Goal: Task Accomplishment & Management: Manage account settings

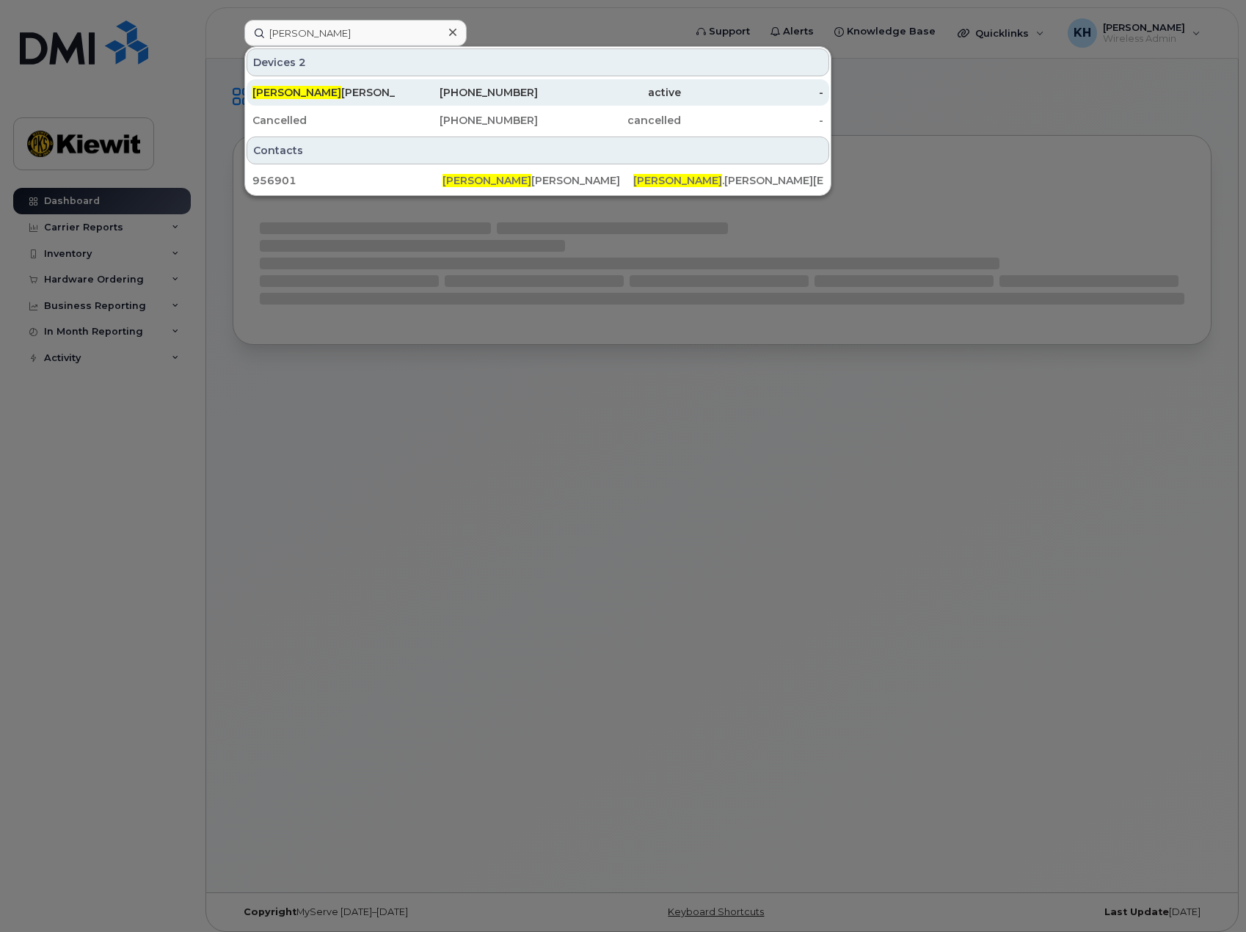
type input "dafydd"
click at [361, 89] on div "Dafydd Phillips" at bounding box center [323, 92] width 143 height 15
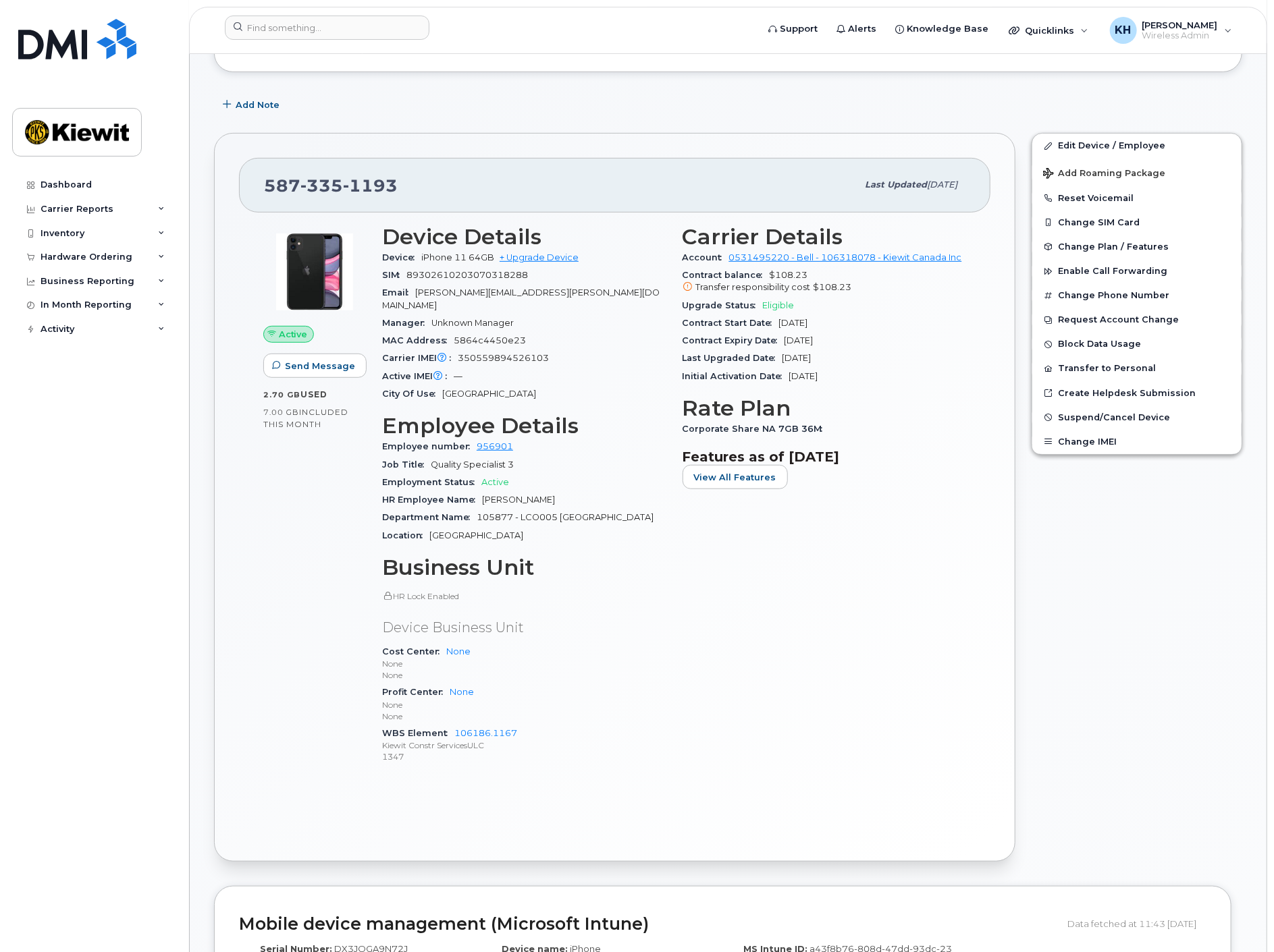
scroll to position [299, 0]
click at [287, 18] on input at bounding box center [327, 28] width 204 height 24
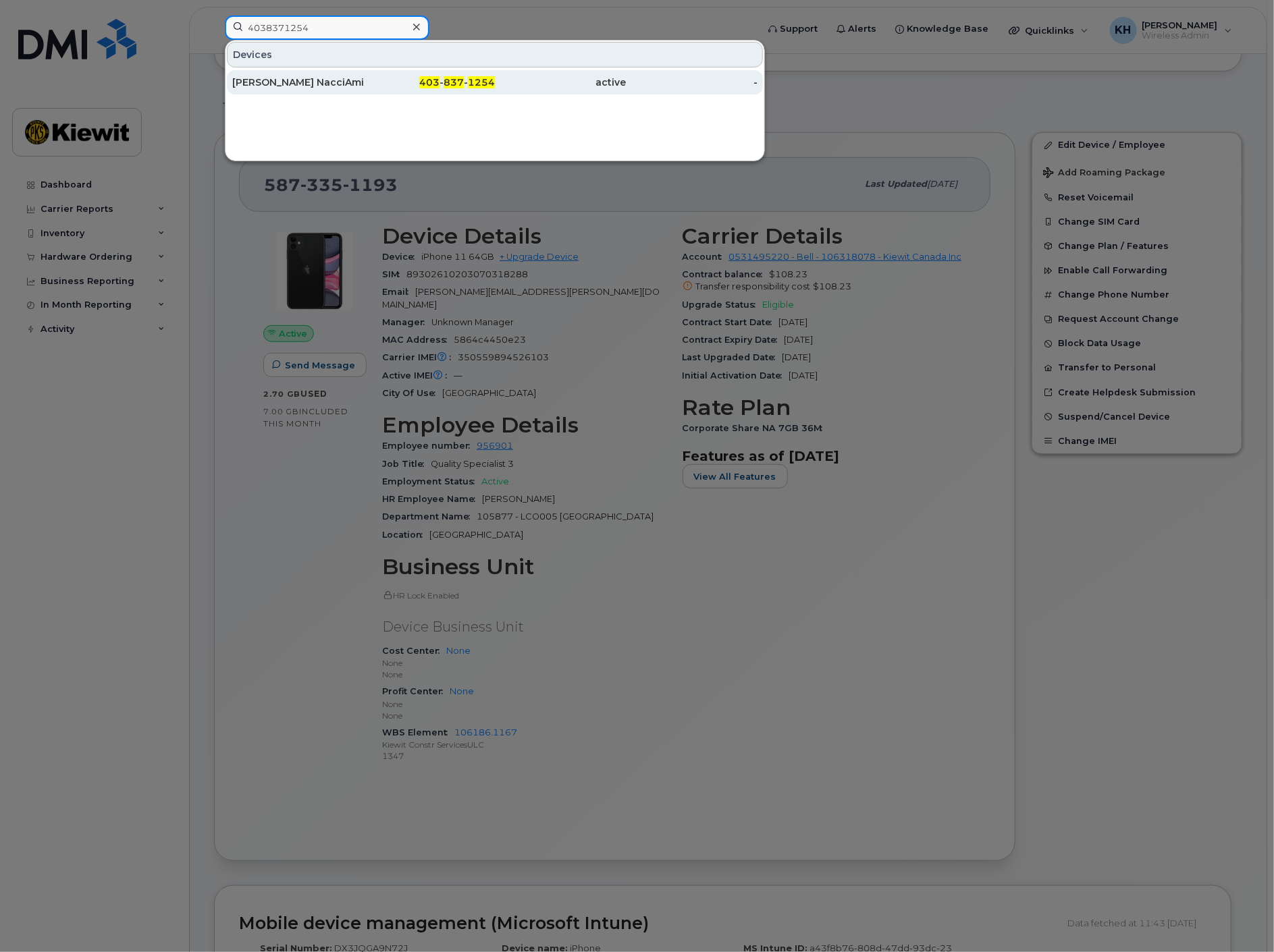
type input "4038371254"
click at [303, 80] on div "Amie NacciAmie Nacci" at bounding box center [297, 82] width 132 height 14
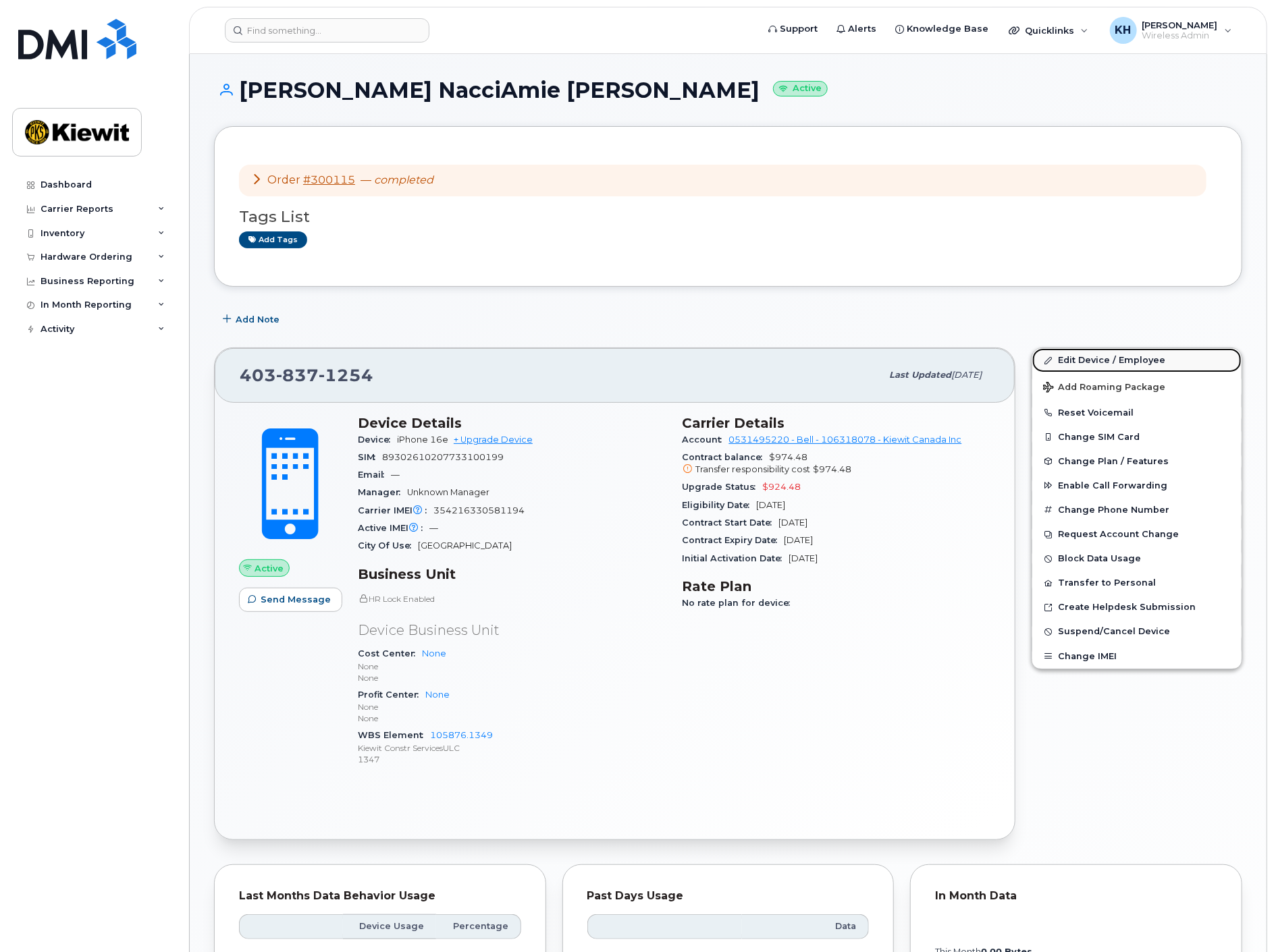
click at [1095, 361] on link "Edit Device / Employee" at bounding box center [1136, 361] width 209 height 24
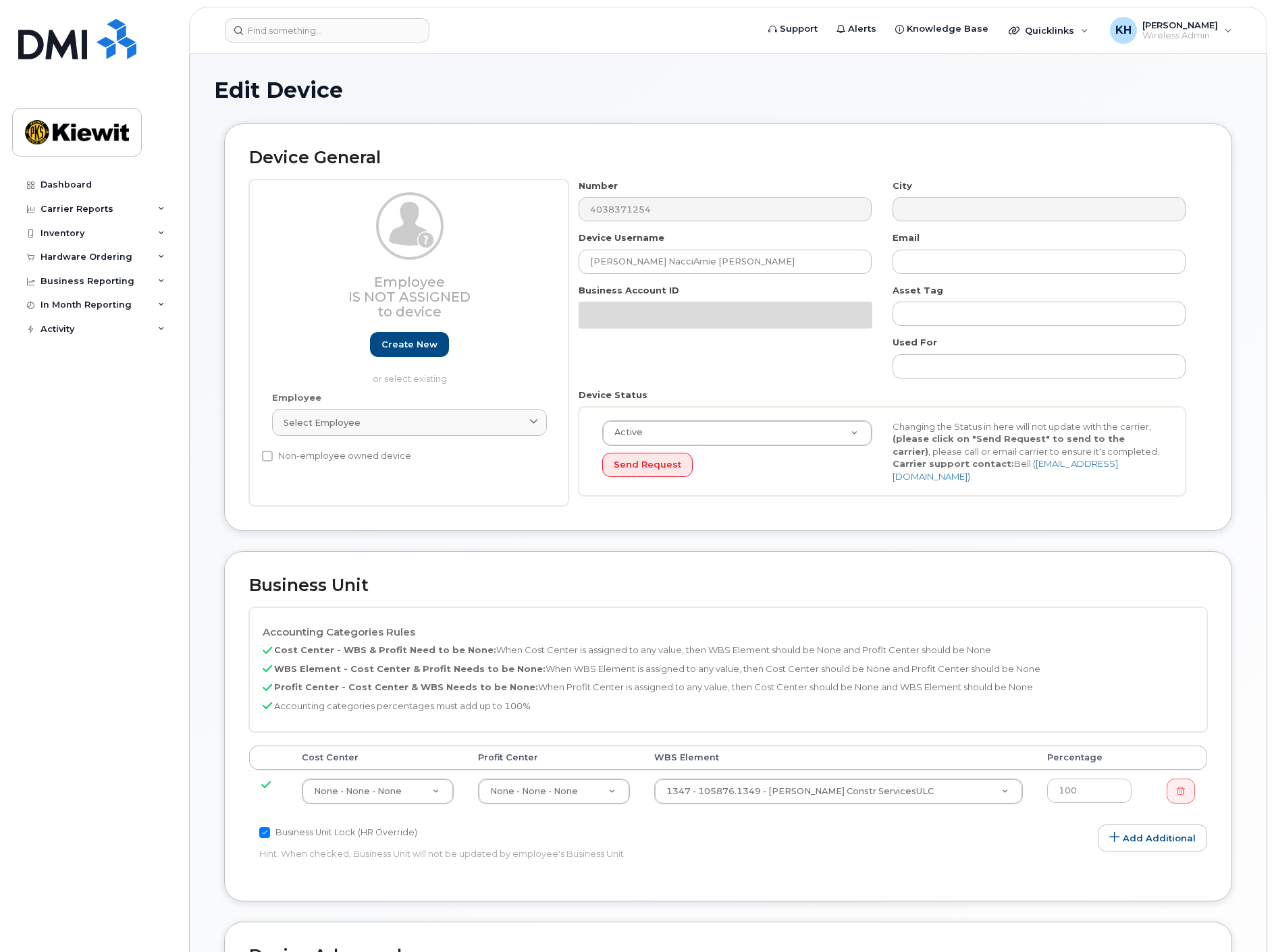
select select "14059"
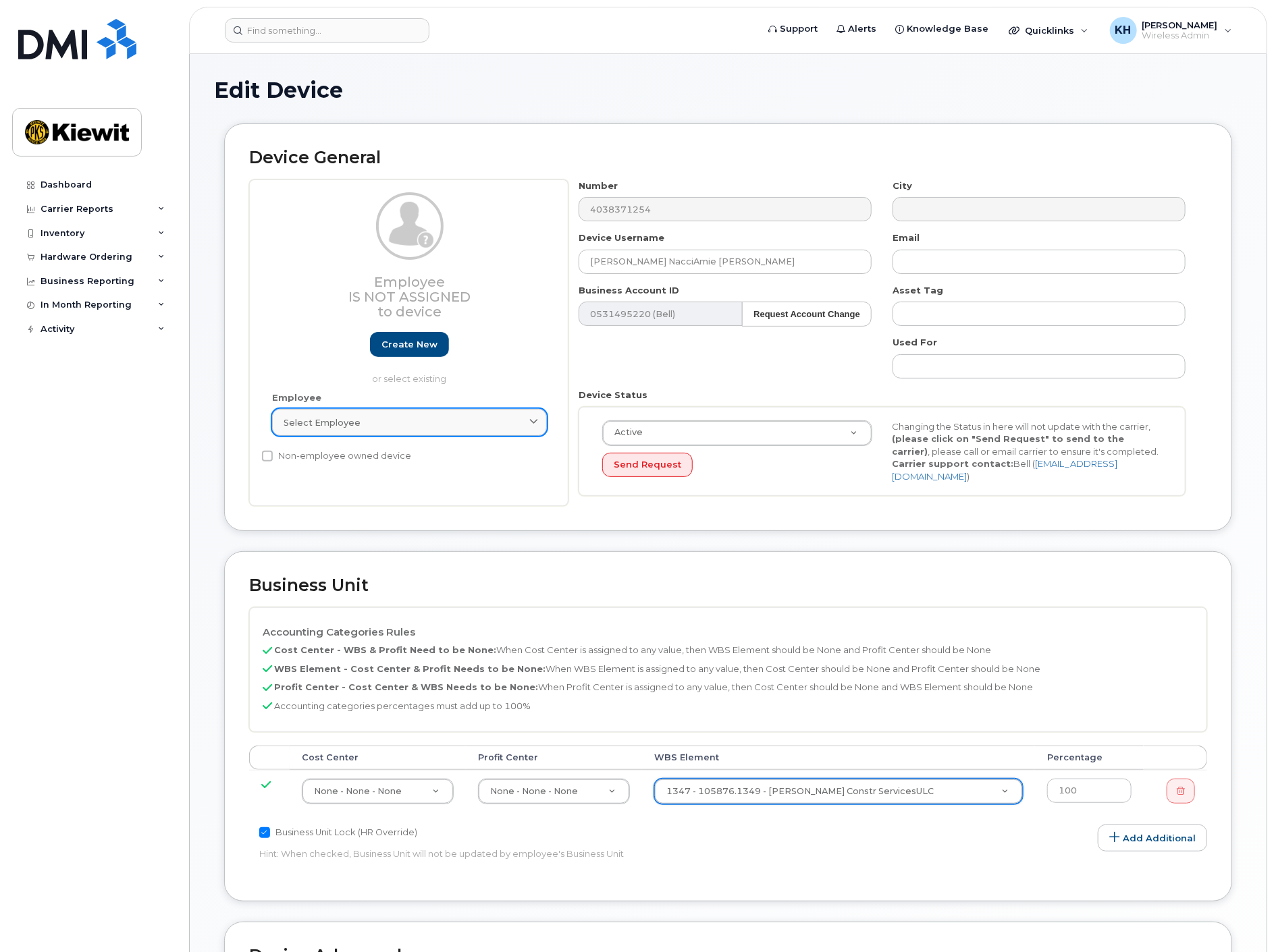
click at [338, 421] on span "Select employee" at bounding box center [322, 423] width 77 height 13
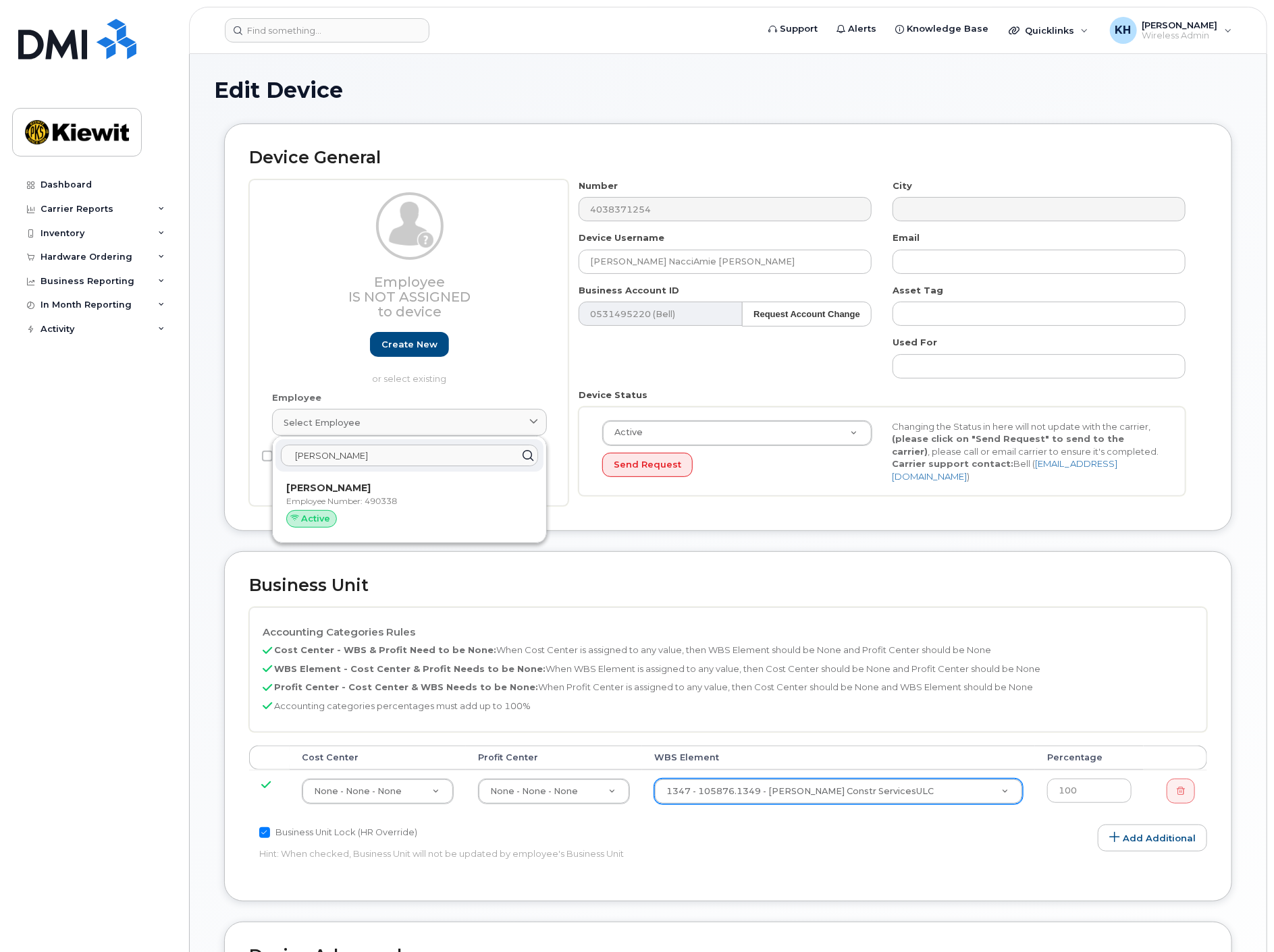
type input "morgan weafer"
click at [358, 496] on p "Employee Number: 490338" at bounding box center [409, 501] width 247 height 12
type input "490338"
type input "Morgan Weafer"
type input "morgan.weafer@kiewit.com"
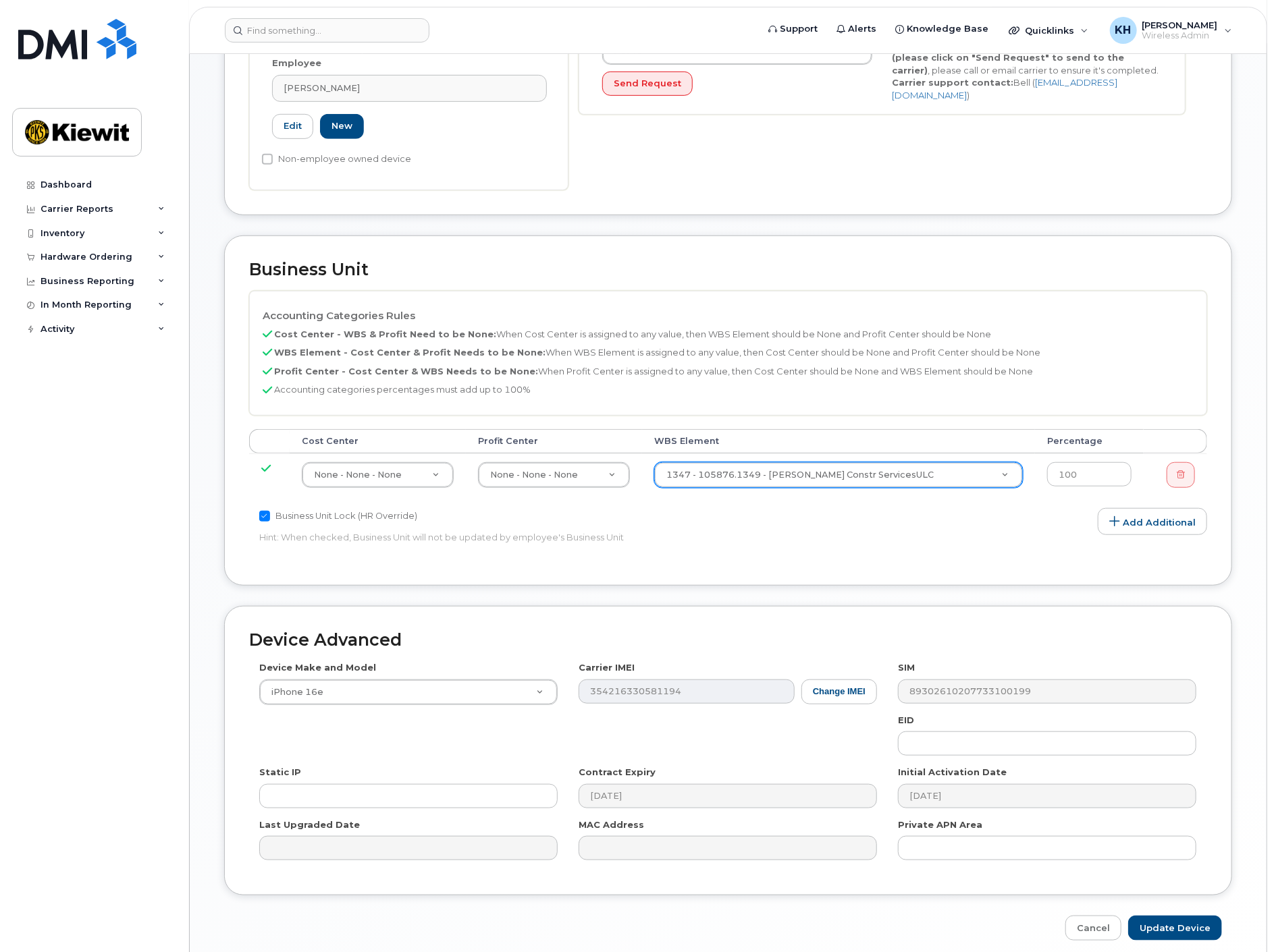
scroll to position [419, 0]
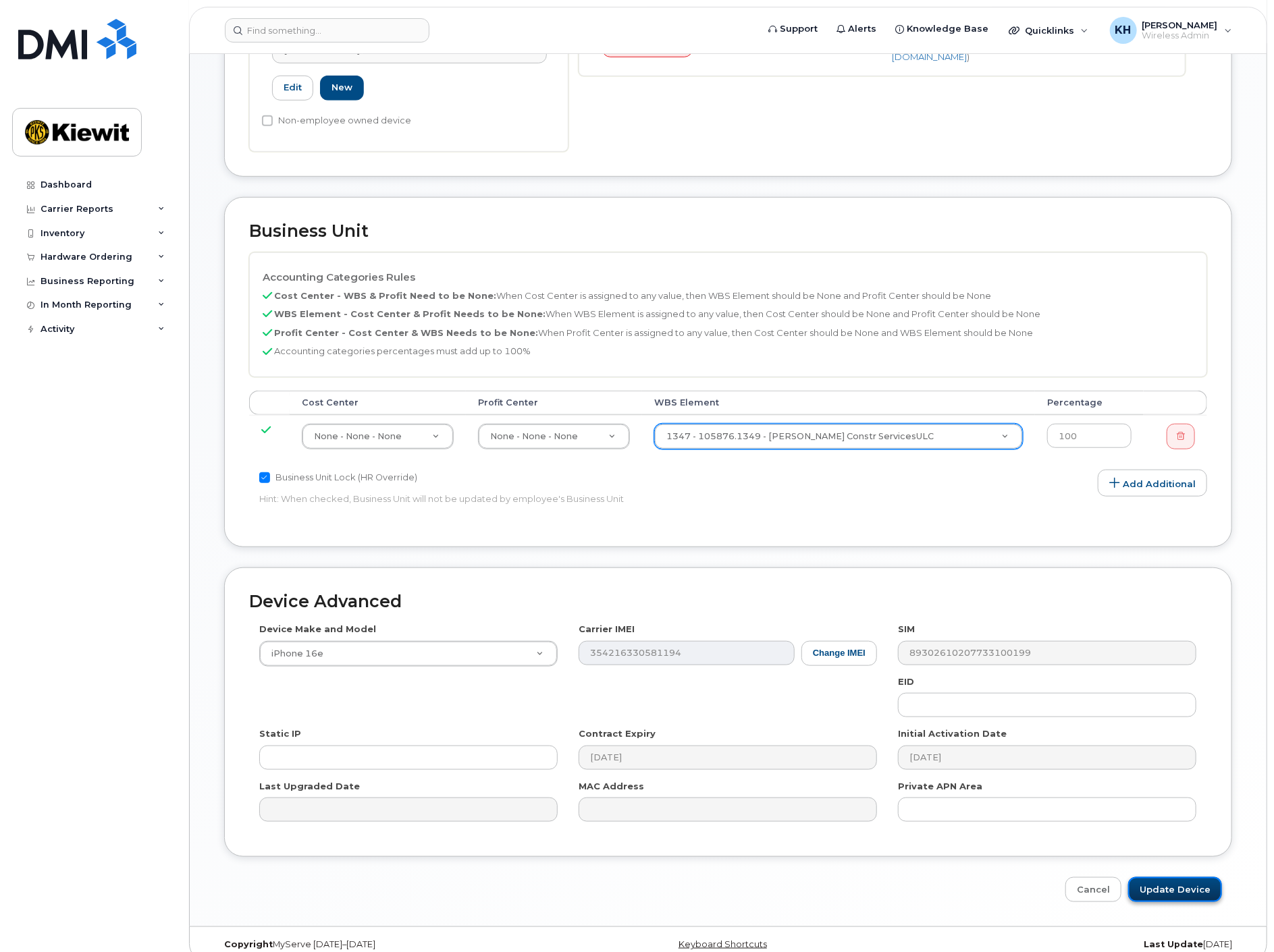
click at [1160, 877] on input "Update Device" at bounding box center [1175, 889] width 94 height 25
type input "Saving..."
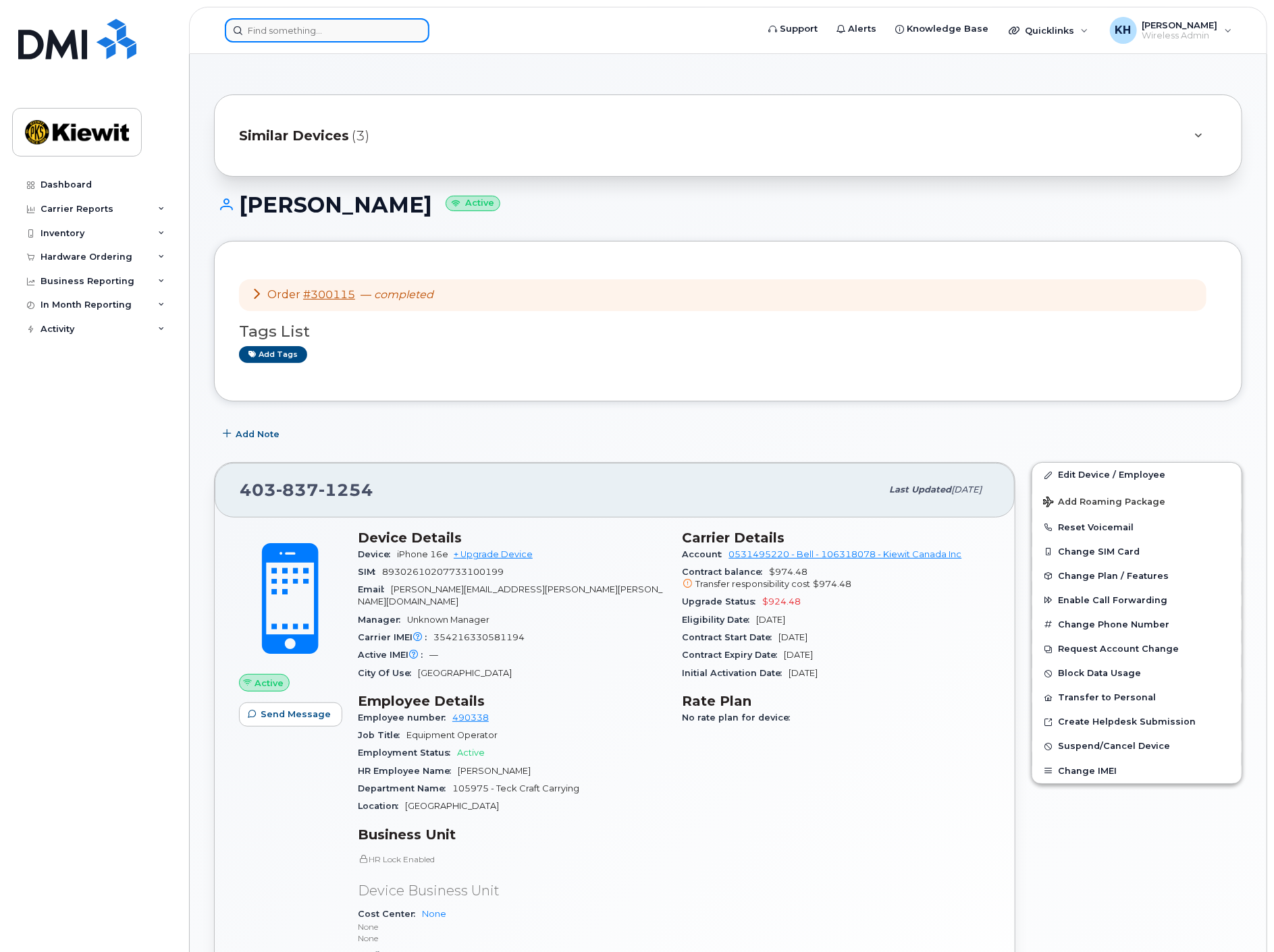
click at [336, 28] on input at bounding box center [327, 30] width 204 height 24
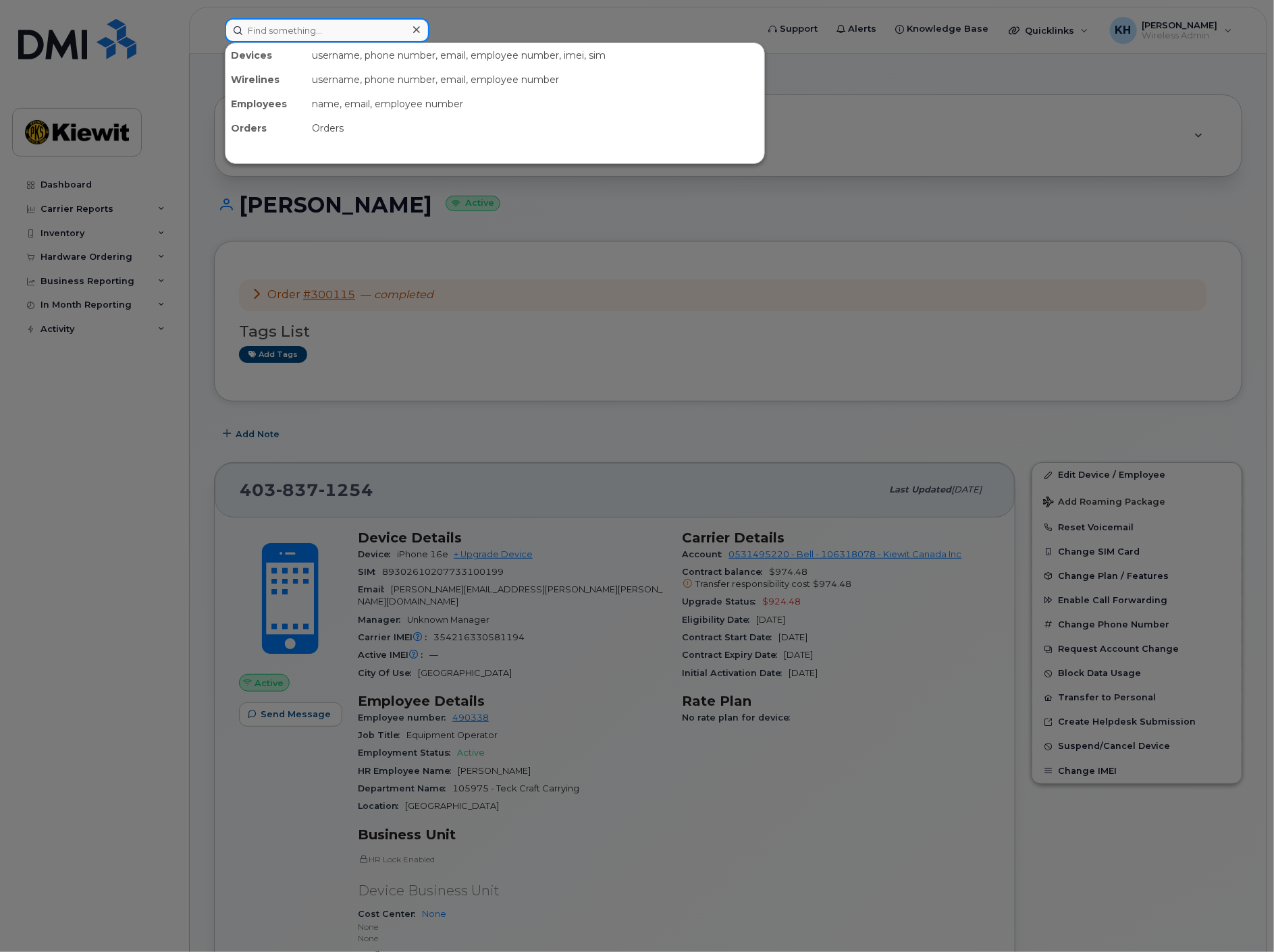
paste input "403-585-3682"
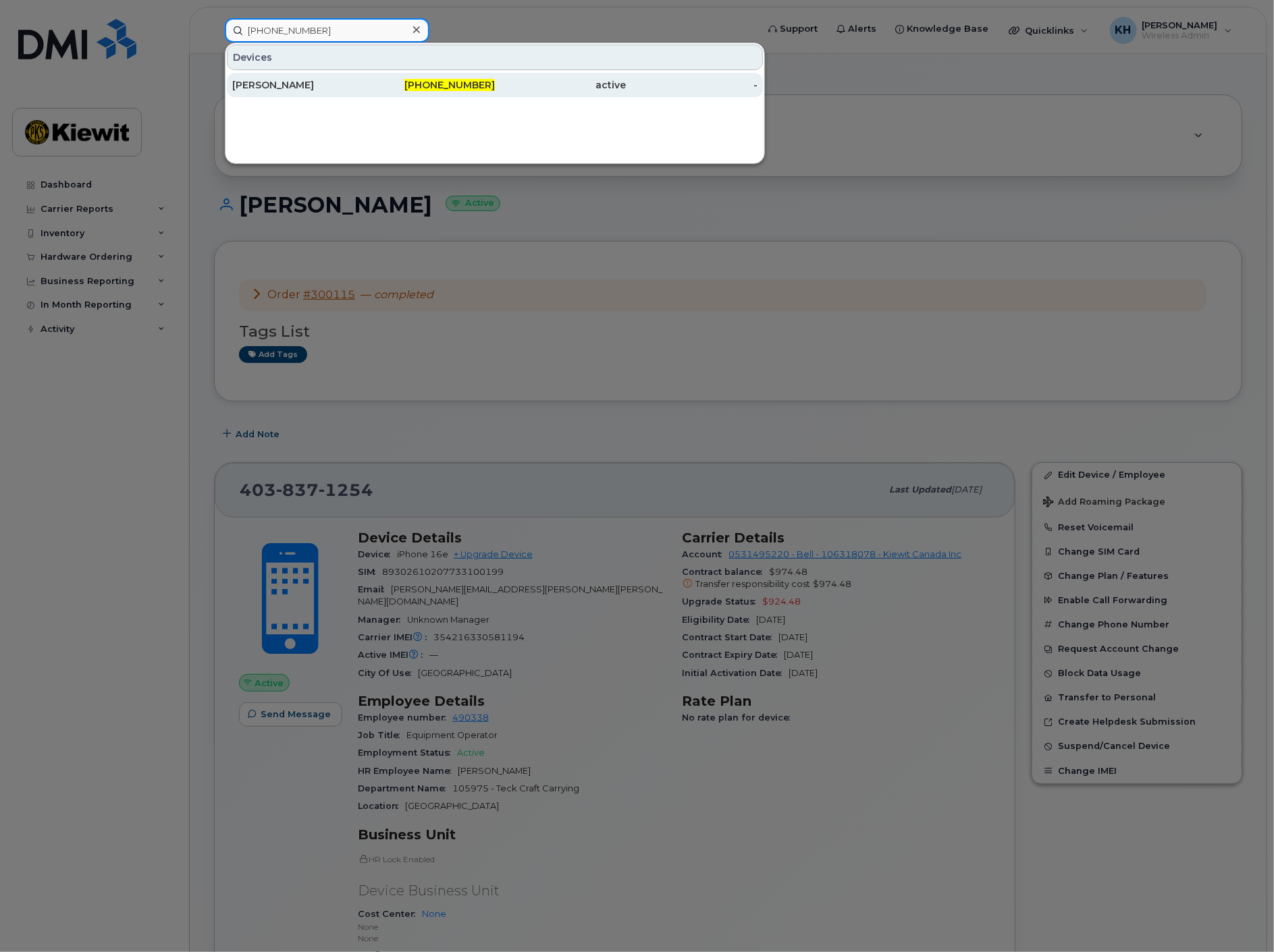
type input "403-585-3682"
click at [327, 74] on div "Lars Pedersen" at bounding box center [297, 85] width 132 height 24
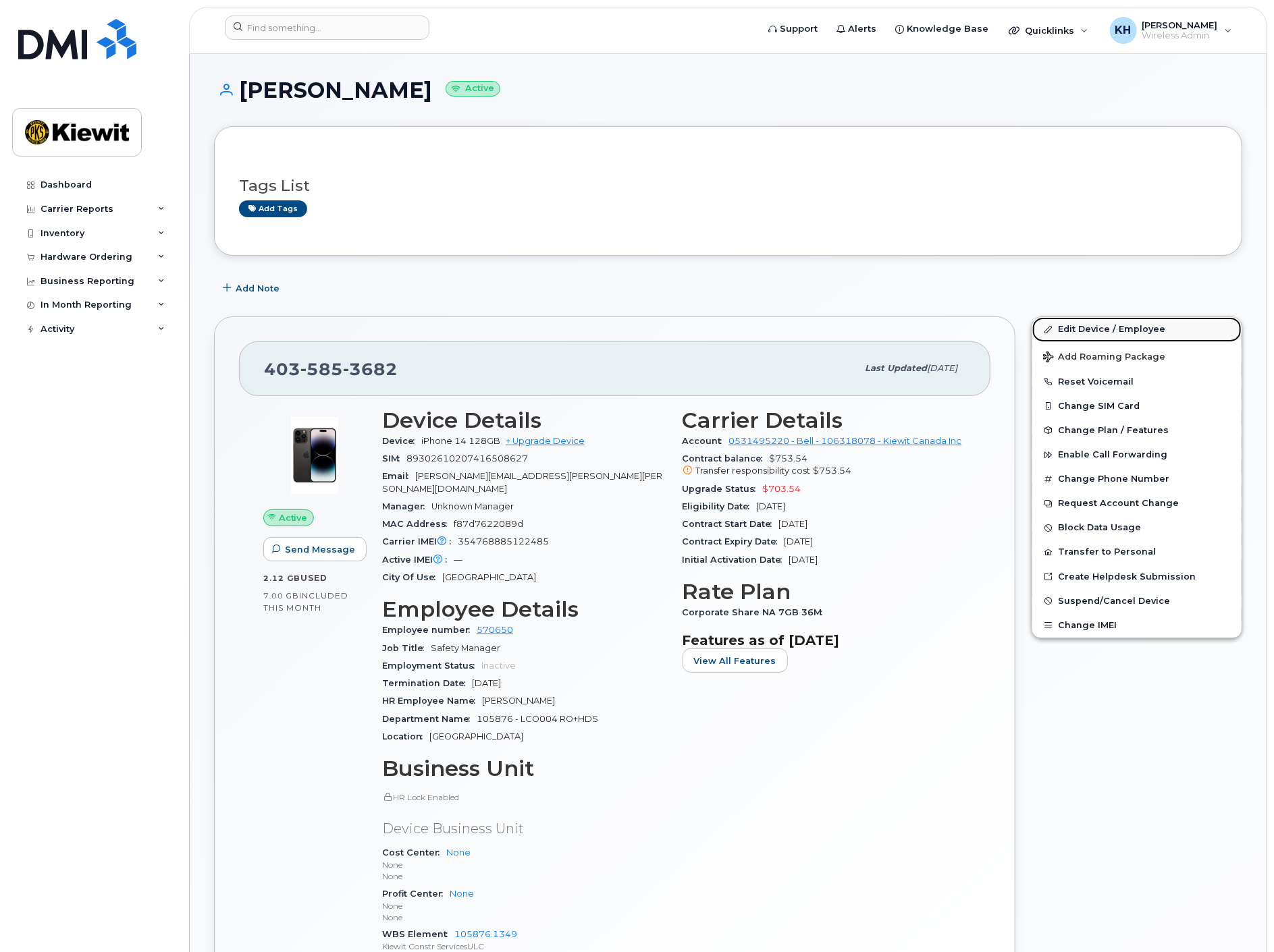
click at [1084, 326] on link "Edit Device / Employee" at bounding box center [1136, 329] width 209 height 24
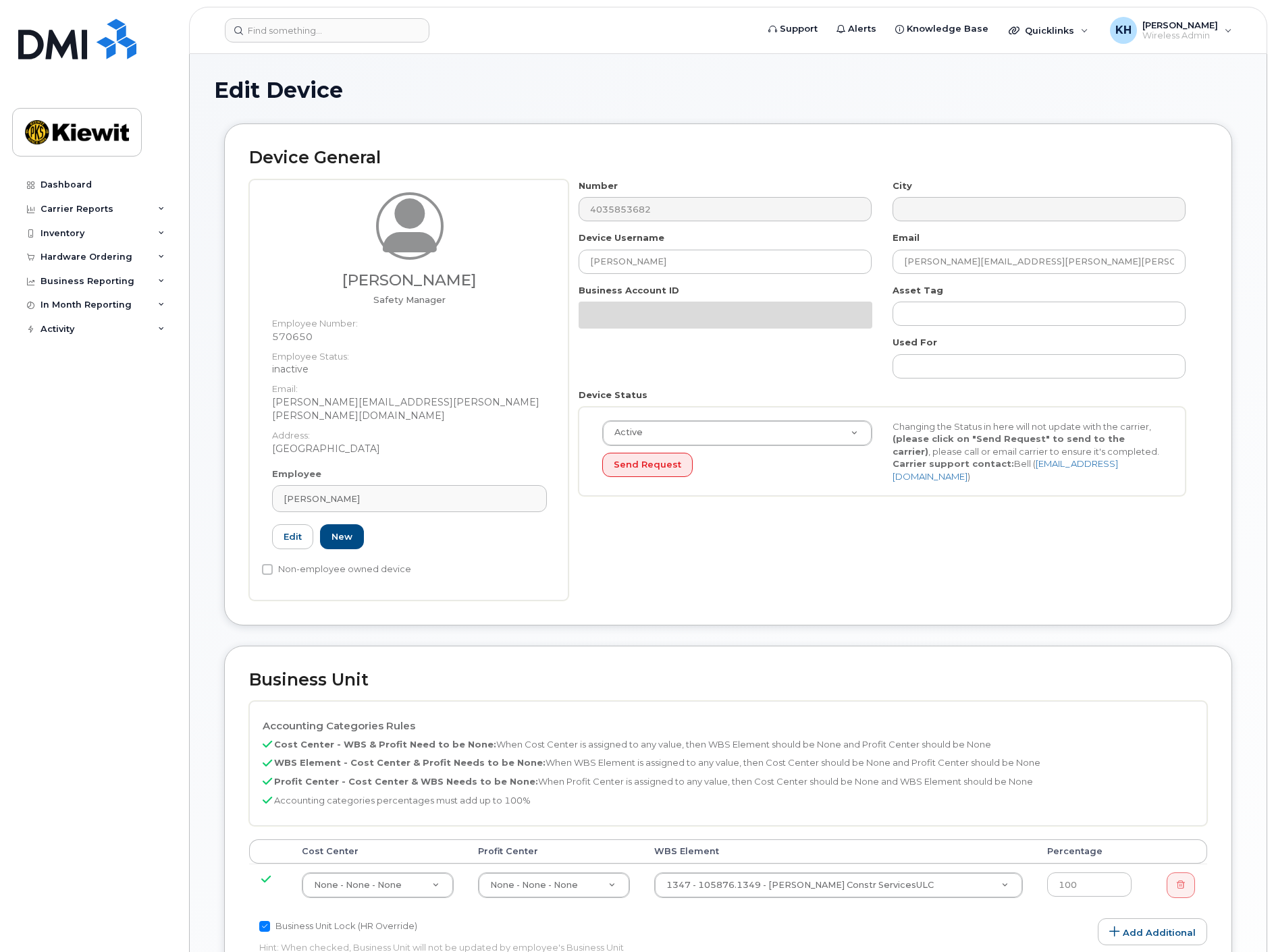
select select "14059"
click at [316, 486] on link "[PERSON_NAME]" at bounding box center [409, 499] width 275 height 27
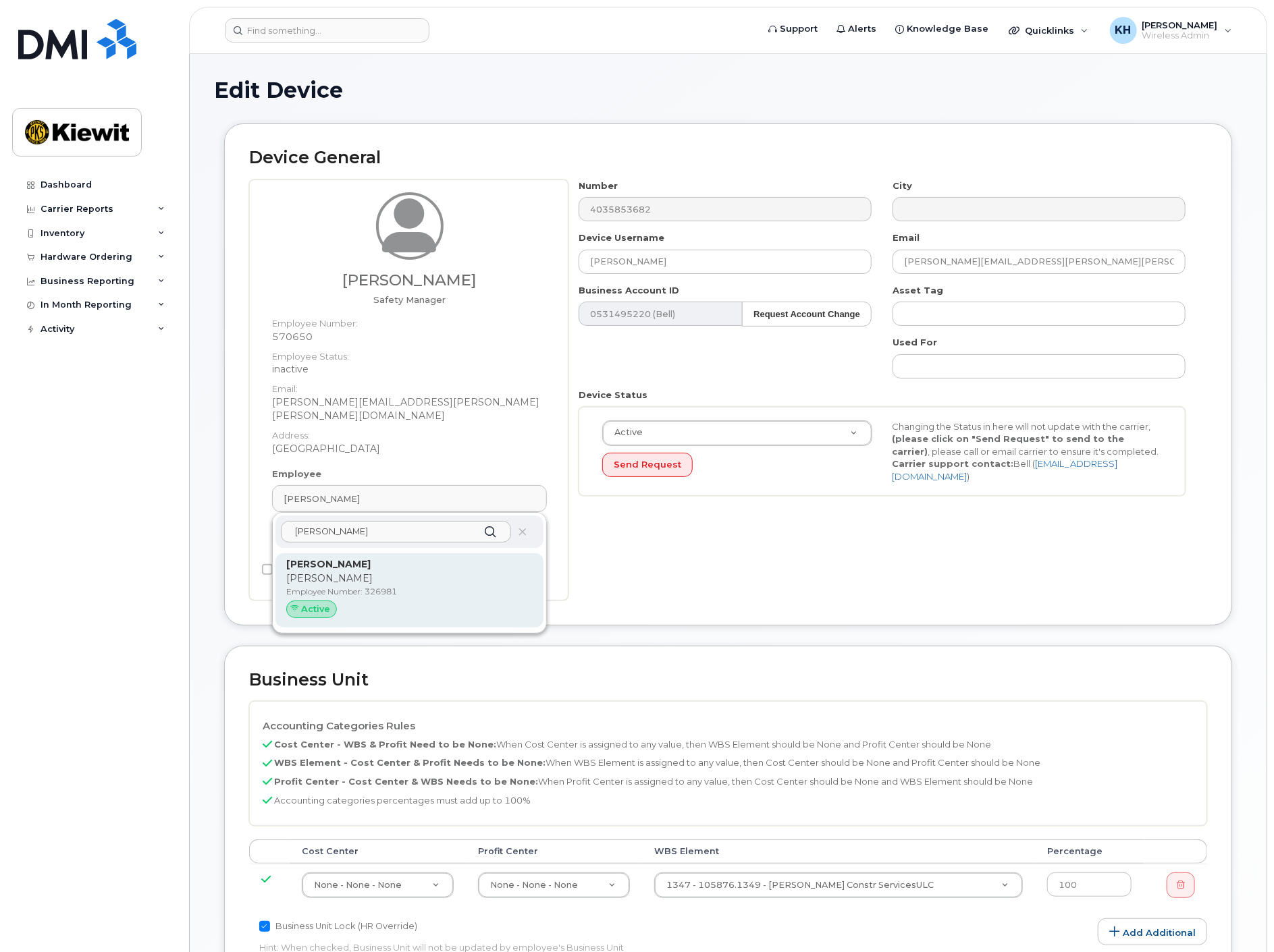
type input "amie nacci"
click at [333, 558] on div "Amie Nacci Amie Employee Number: 326981 Active" at bounding box center [409, 591] width 247 height 66
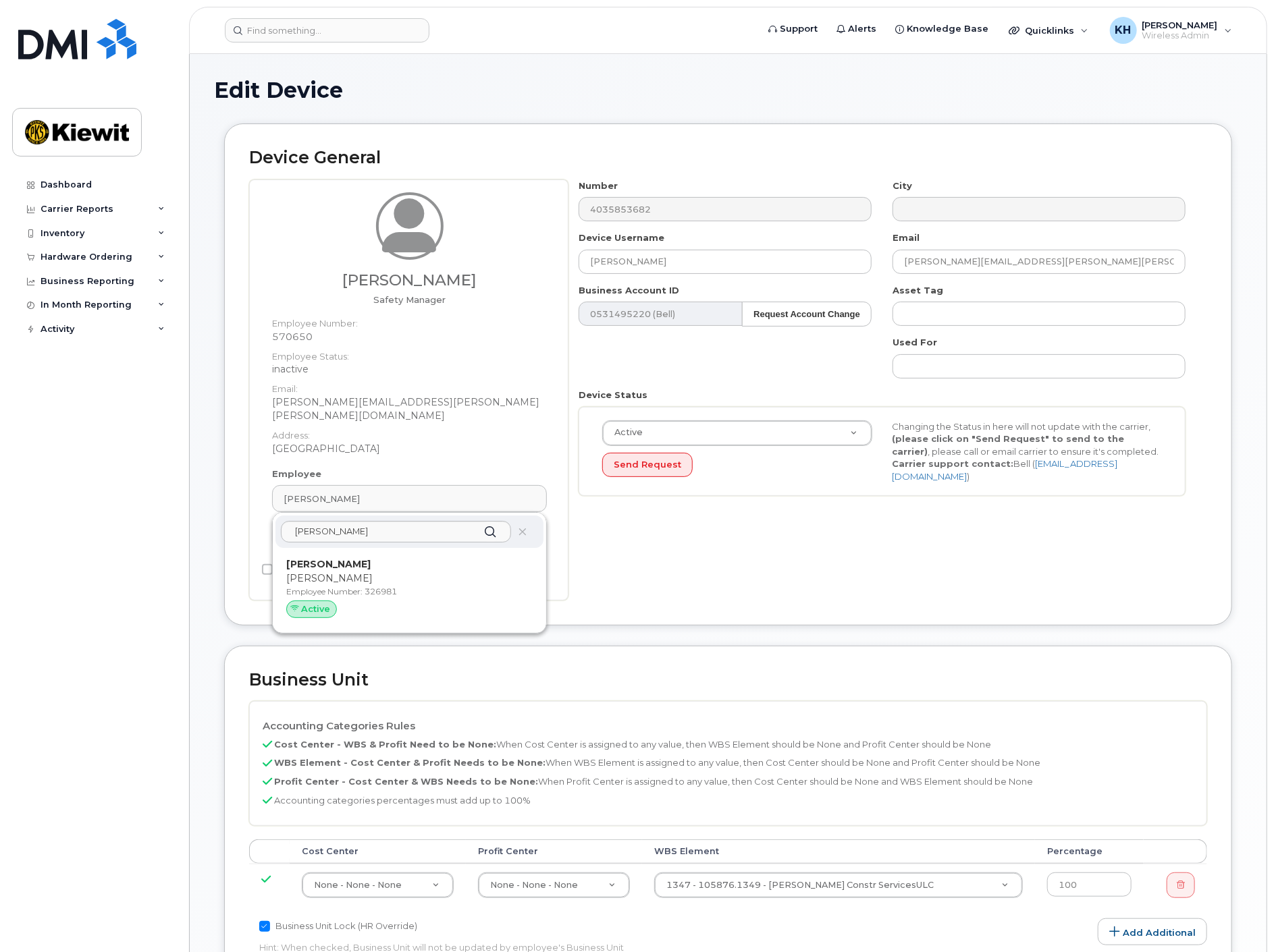
type input "326981"
type input "Amie Nacci"
type input "amie.nacci@kiewit.com"
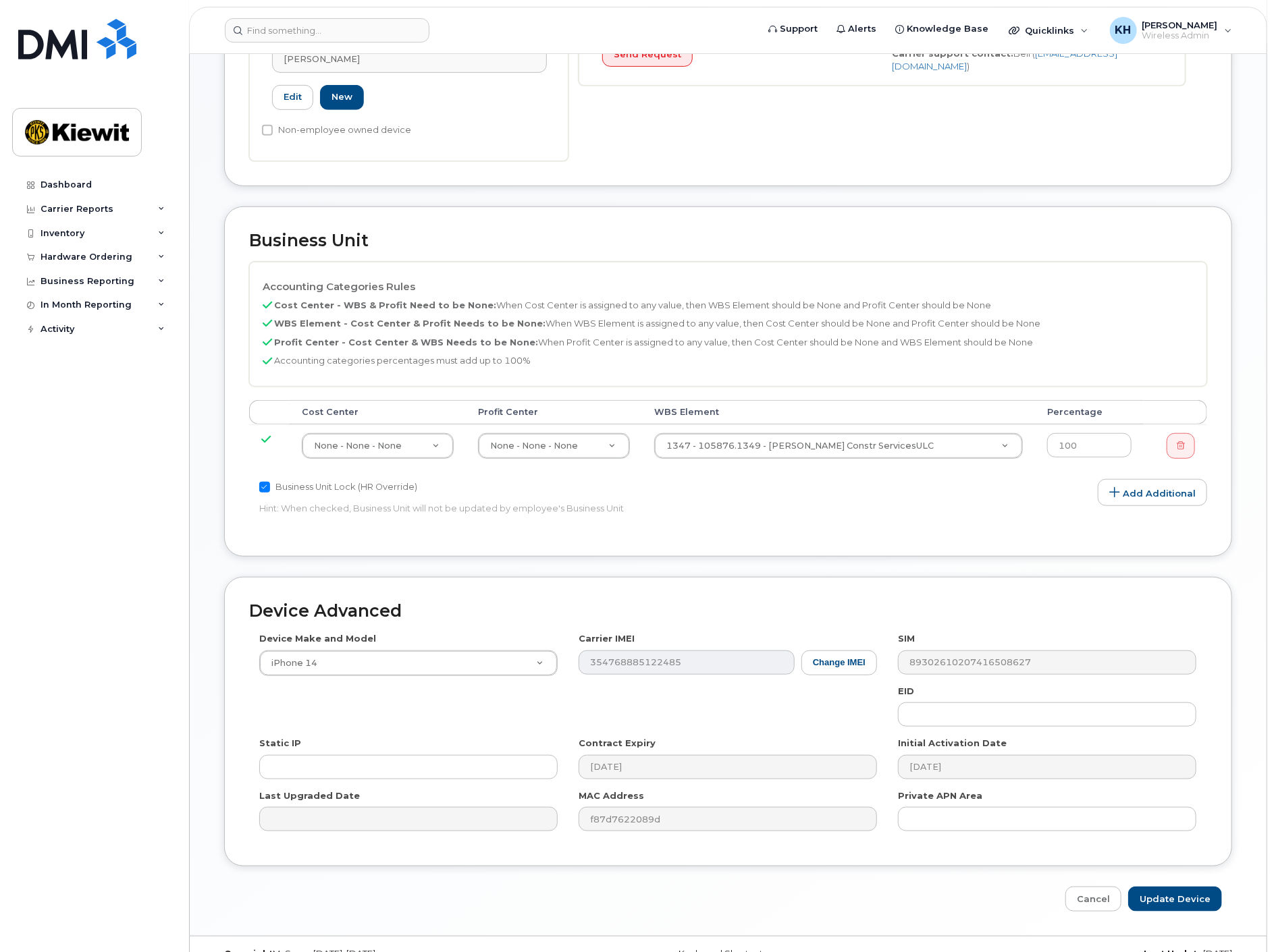
scroll to position [419, 0]
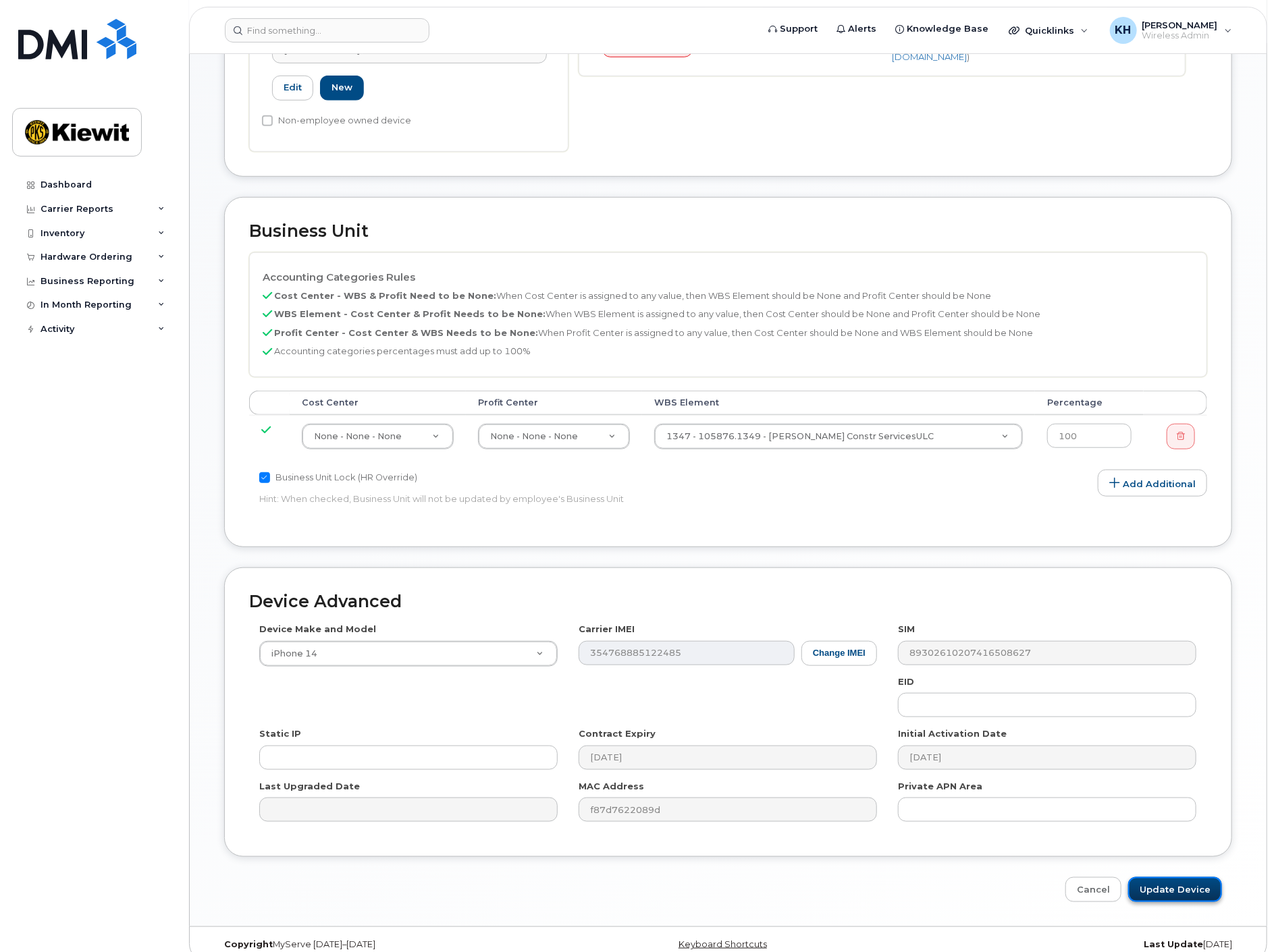
click at [1175, 877] on input "Update Device" at bounding box center [1175, 889] width 94 height 25
type input "Saving..."
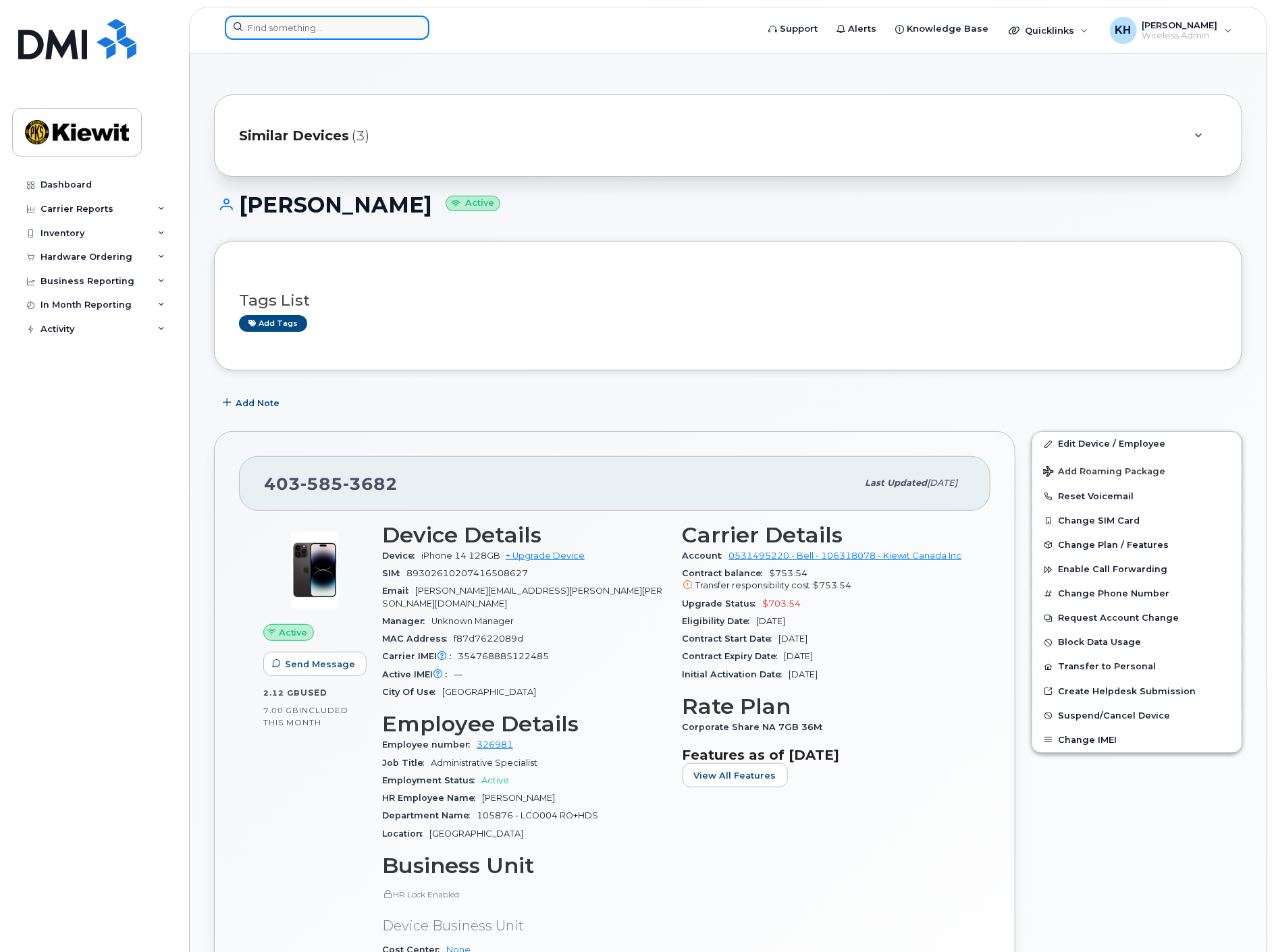
drag, startPoint x: 306, startPoint y: 34, endPoint x: 305, endPoint y: 25, distance: 9.1
click at [305, 26] on input at bounding box center [327, 28] width 204 height 24
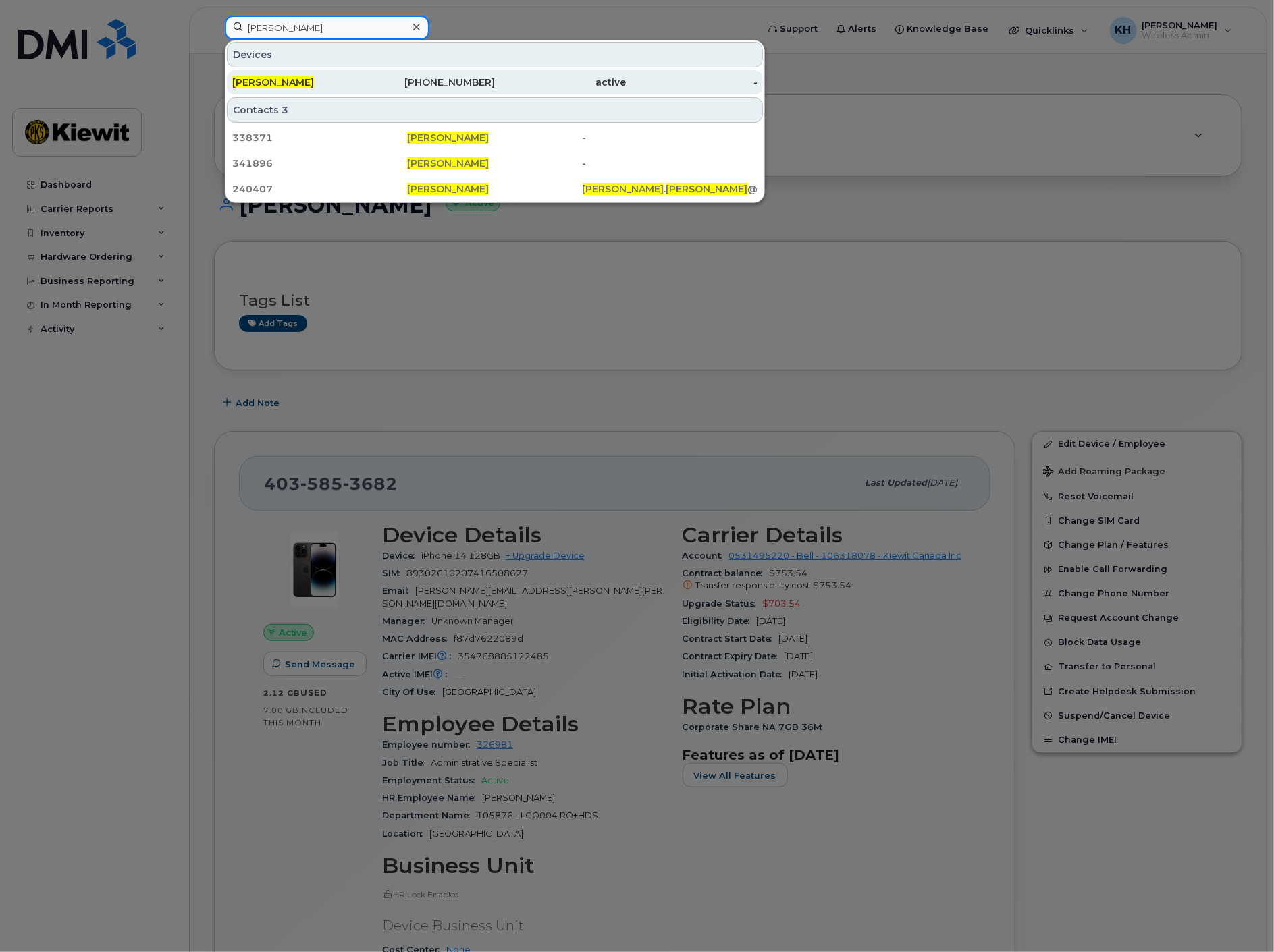
type input "dustin andrews"
click at [318, 86] on div "[PERSON_NAME]" at bounding box center [297, 82] width 132 height 14
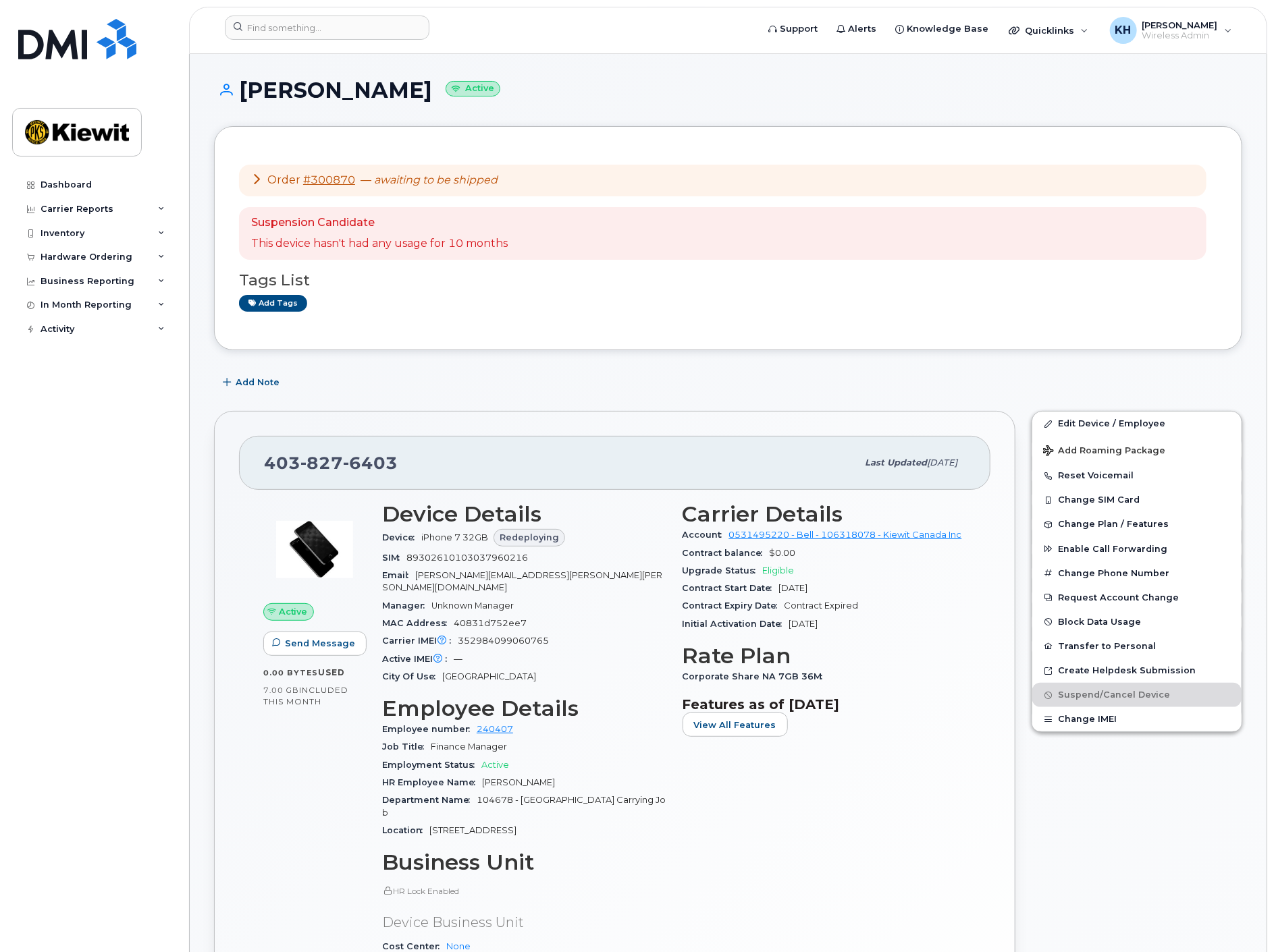
click at [84, 569] on div "Dashboard Carrier Reports Monthly Billing Data Daily Data Pooling Data Behavior…" at bounding box center [95, 552] width 166 height 759
